Goal: Communication & Community: Answer question/provide support

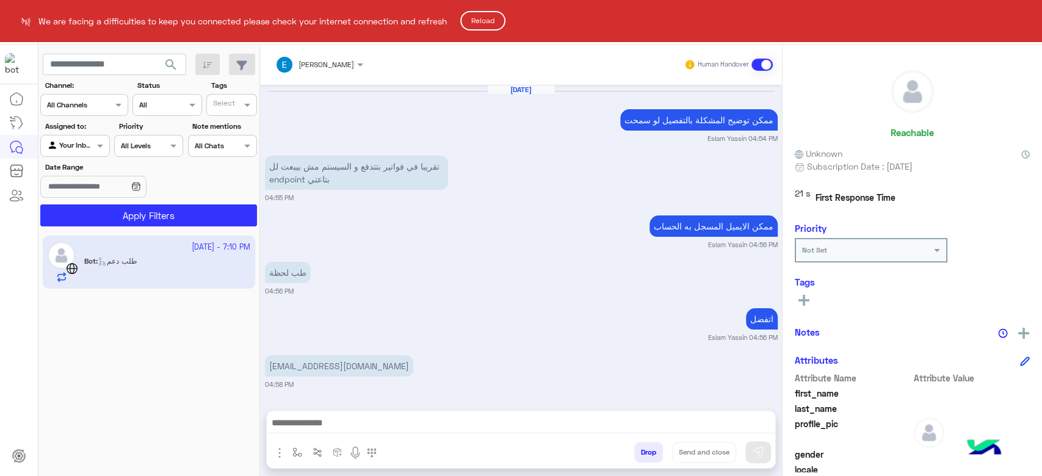
scroll to position [782, 0]
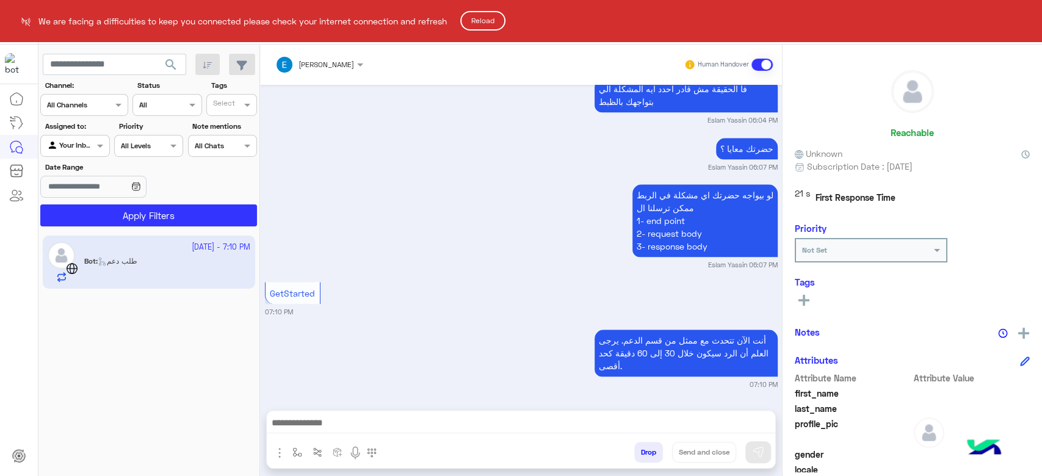
click at [488, 22] on button "Reload" at bounding box center [482, 21] width 45 height 20
